Goal: Check status: Check status

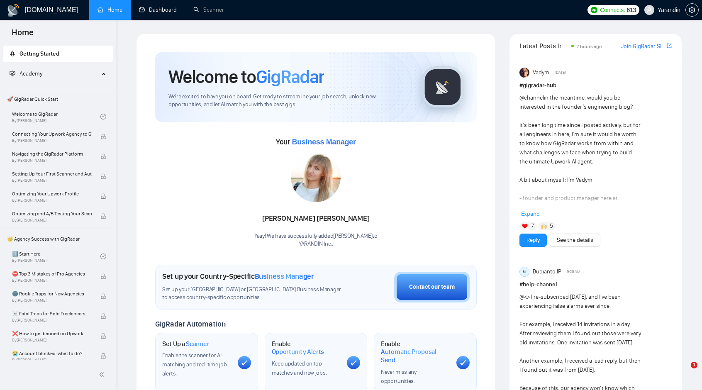
click at [166, 10] on link "Dashboard" at bounding box center [158, 9] width 38 height 7
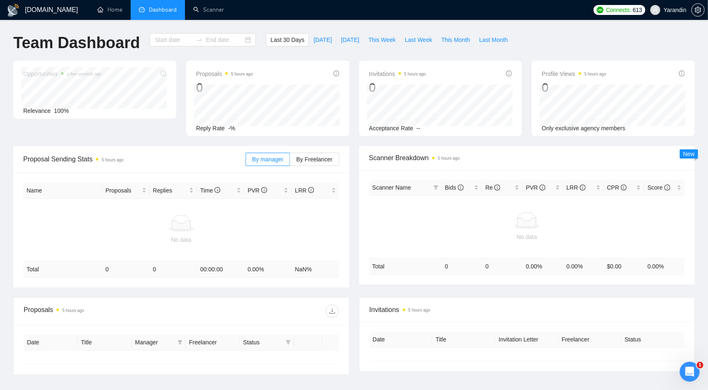
type input "[DATE]"
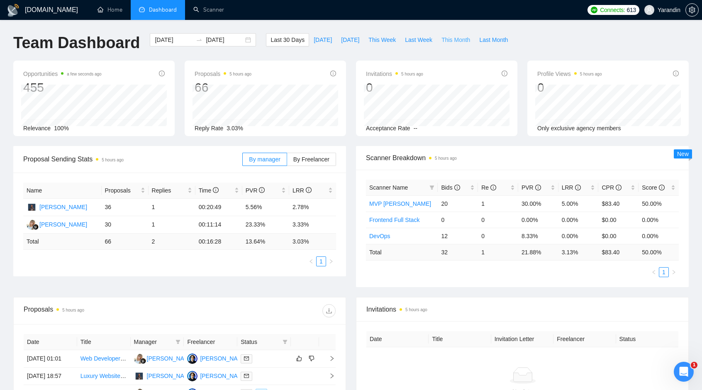
click at [448, 41] on span "This Month" at bounding box center [455, 39] width 29 height 9
type input "[DATE]"
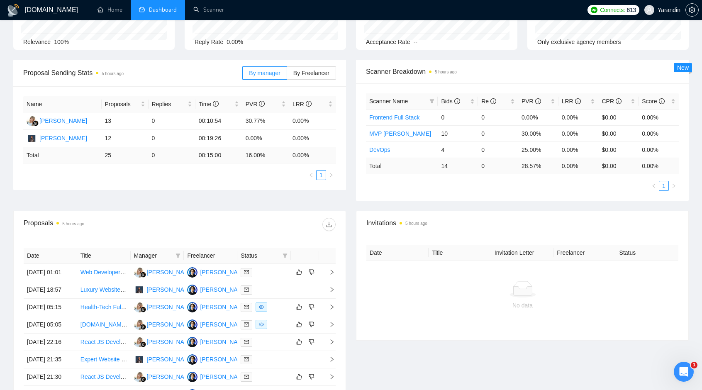
scroll to position [124, 0]
